Goal: Task Accomplishment & Management: Manage account settings

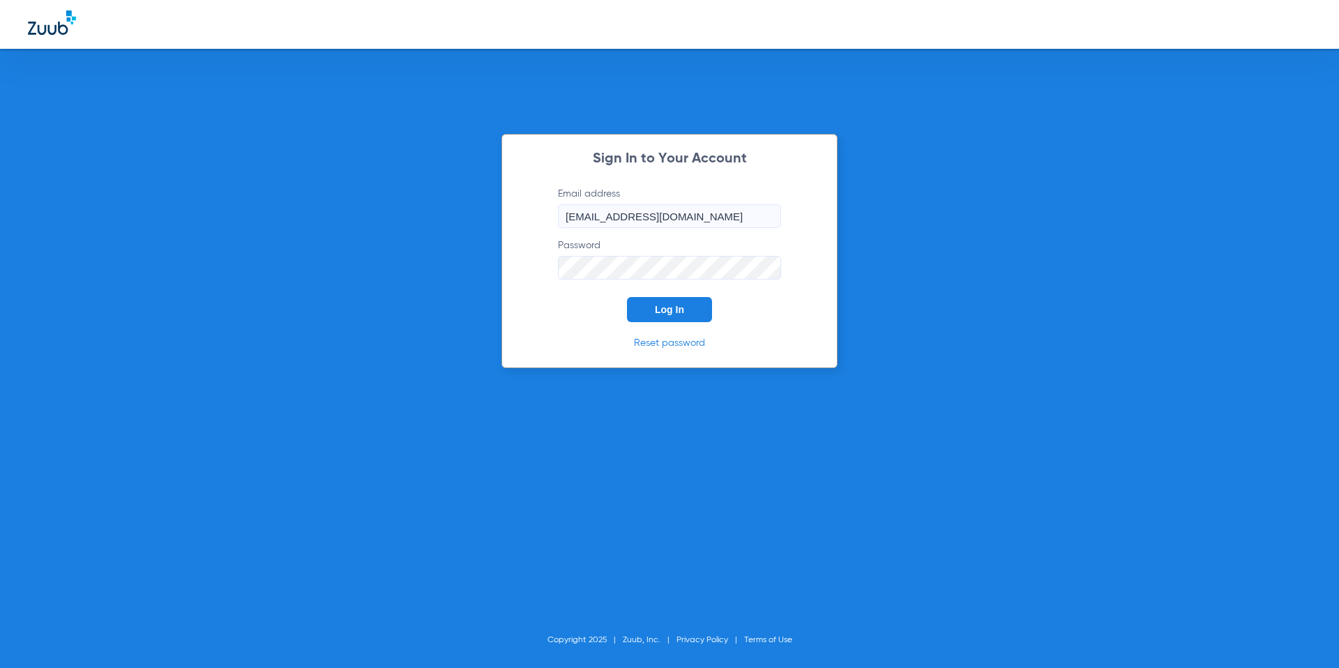
click at [662, 308] on span "Log In" at bounding box center [669, 309] width 29 height 11
click at [405, 252] on div "Sign In to Your Account Email address [EMAIL_ADDRESS][DOMAIN_NAME] Password Log…" at bounding box center [669, 334] width 1339 height 668
click at [656, 310] on span "Log In" at bounding box center [669, 309] width 29 height 11
click at [612, 213] on input "[EMAIL_ADDRESS][DOMAIN_NAME]" at bounding box center [669, 216] width 223 height 24
click at [672, 304] on span "Log In" at bounding box center [669, 309] width 29 height 11
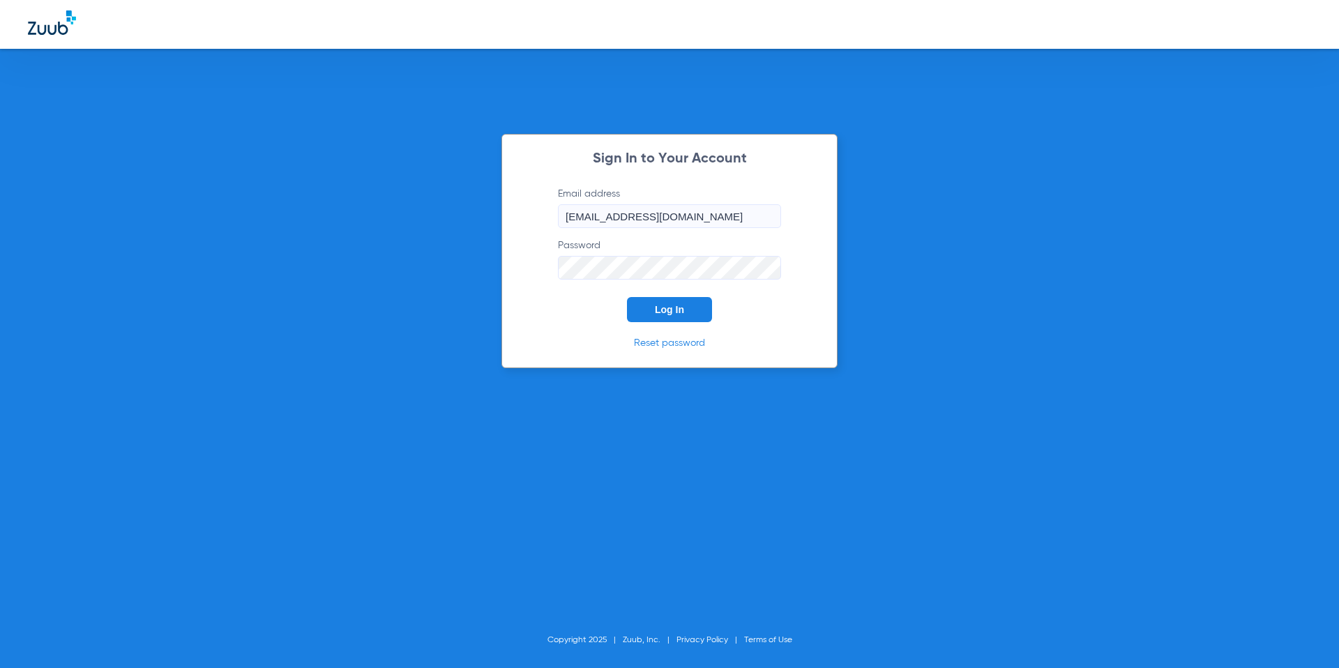
drag, startPoint x: 603, startPoint y: 220, endPoint x: 607, endPoint y: 239, distance: 19.2
click at [603, 229] on form "Email address [EMAIL_ADDRESS][DOMAIN_NAME] Password Log In" at bounding box center [669, 254] width 265 height 135
click at [605, 215] on input "[EMAIL_ADDRESS][DOMAIN_NAME]" at bounding box center [669, 216] width 223 height 24
type input "[EMAIL_ADDRESS][DOMAIN_NAME]"
click at [660, 306] on span "Log In" at bounding box center [669, 309] width 29 height 11
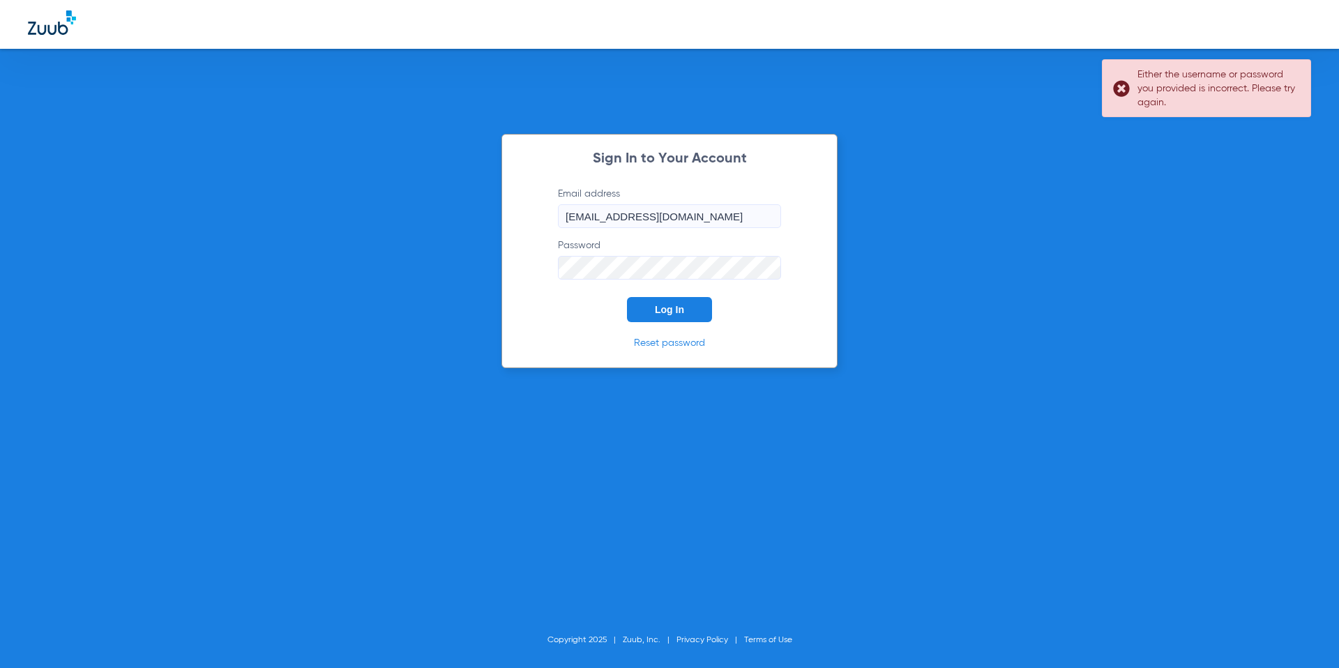
click at [424, 240] on div "Sign In to Your Account Email address [EMAIL_ADDRESS][DOMAIN_NAME] Password Log…" at bounding box center [669, 334] width 1339 height 668
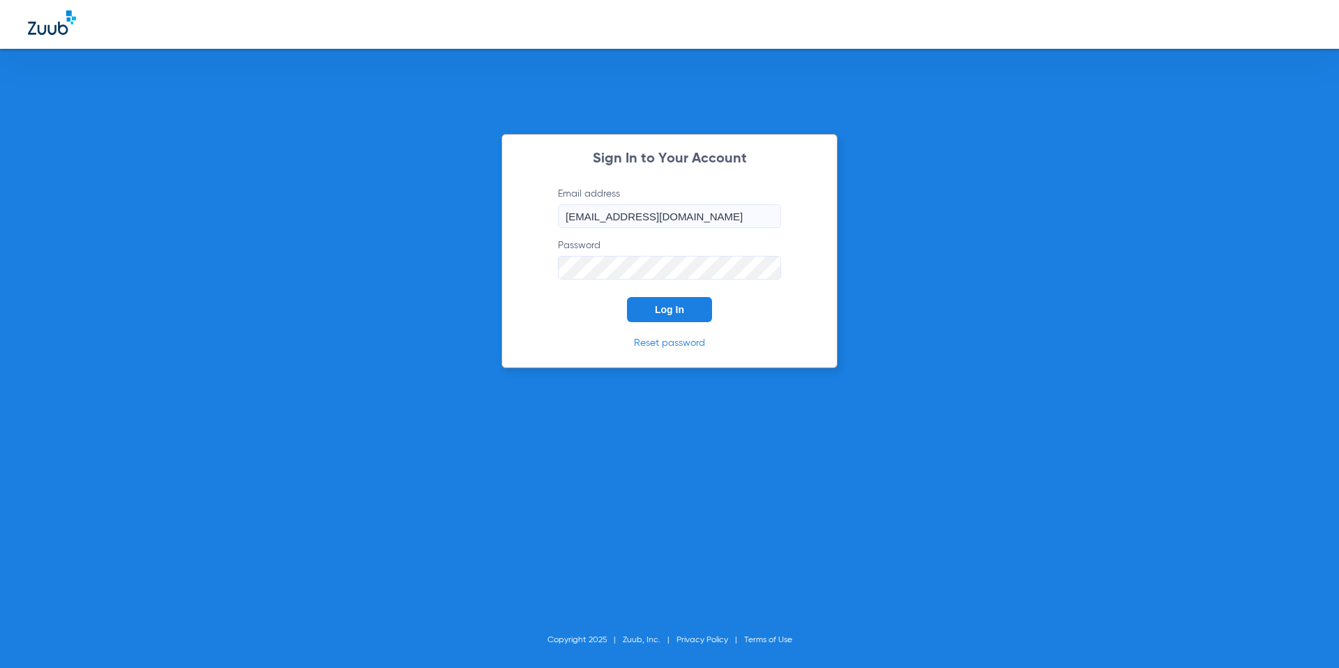
click at [669, 305] on span "Log In" at bounding box center [669, 309] width 29 height 11
